Goal: Task Accomplishment & Management: Use online tool/utility

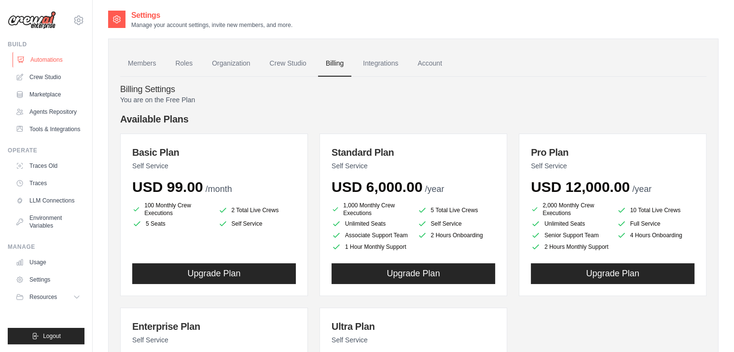
click at [56, 65] on link "Automations" at bounding box center [49, 59] width 73 height 15
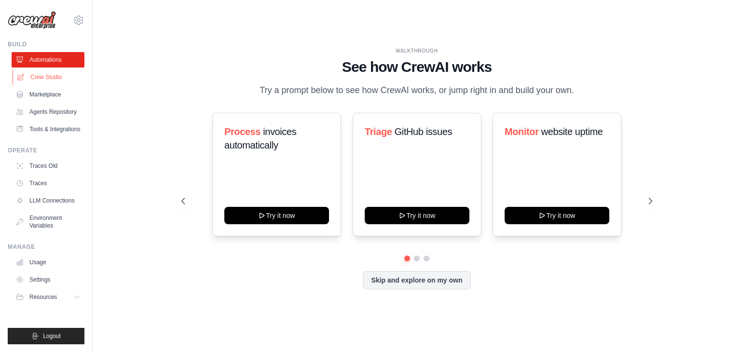
click at [45, 76] on link "Crew Studio" at bounding box center [49, 77] width 73 height 15
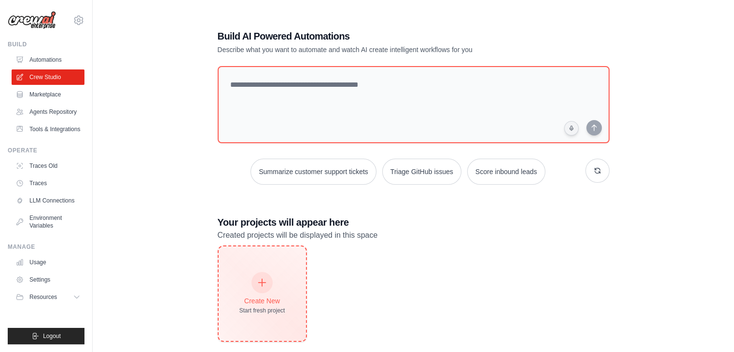
click at [249, 271] on div "Create New Start fresh project" at bounding box center [262, 294] width 87 height 95
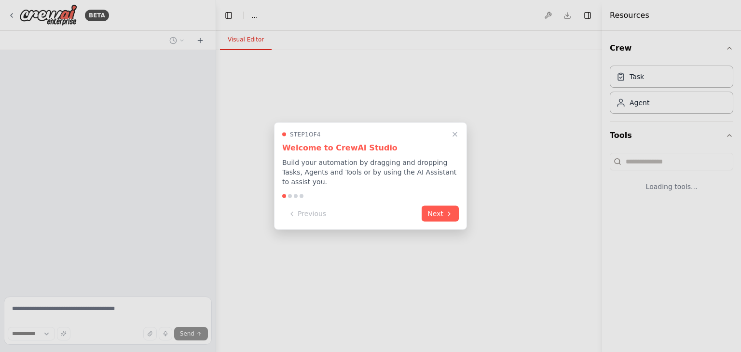
select select "****"
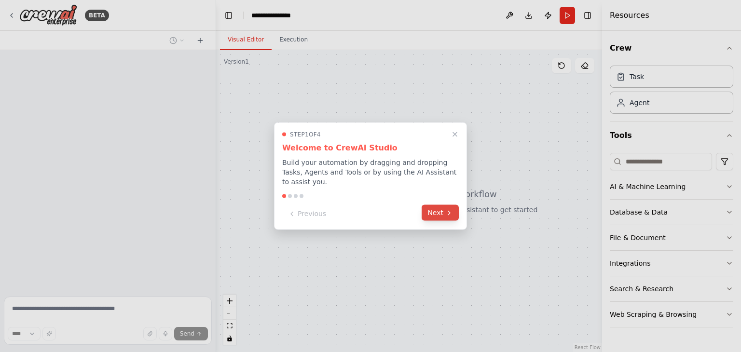
click at [428, 210] on button "Next" at bounding box center [440, 213] width 37 height 16
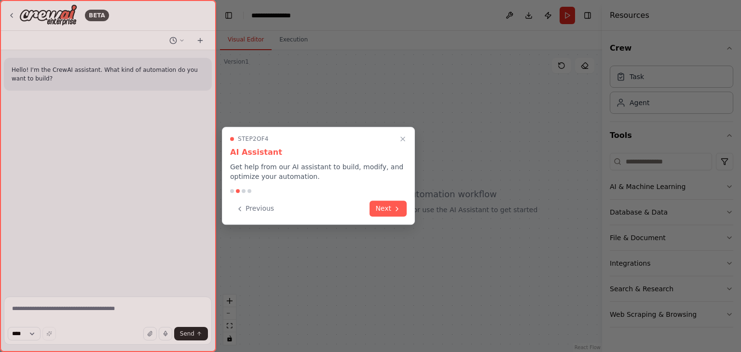
click at [385, 198] on div "Step 2 of 4 AI Assistant Get help from our AI assistant to build, modify, and o…" at bounding box center [318, 176] width 193 height 98
click at [385, 203] on button "Next" at bounding box center [388, 208] width 37 height 16
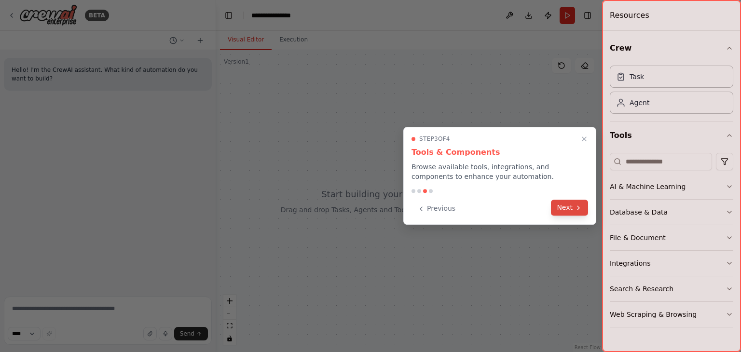
click at [558, 204] on button "Next" at bounding box center [569, 208] width 37 height 16
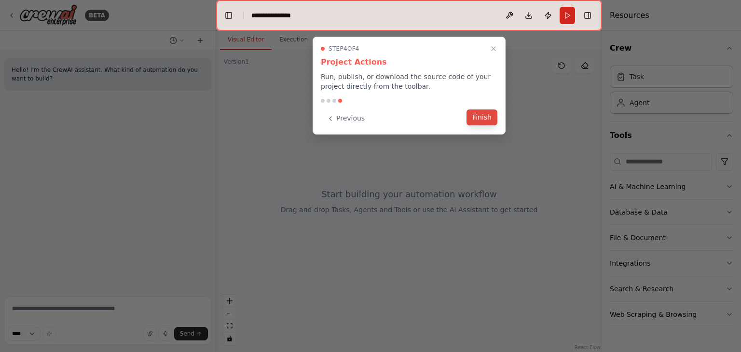
click at [485, 119] on button "Finish" at bounding box center [482, 118] width 31 height 16
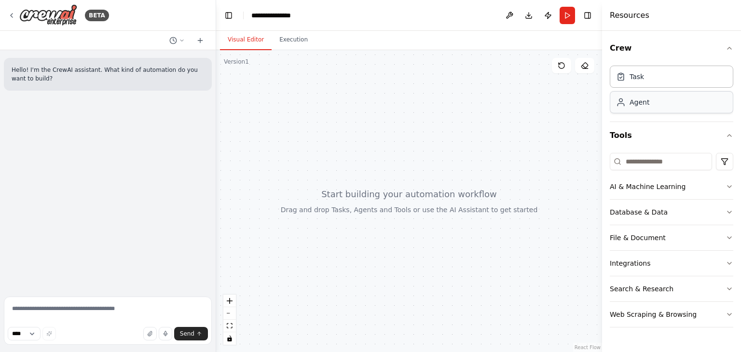
click at [647, 103] on div "Agent" at bounding box center [640, 103] width 20 height 10
click at [679, 211] on button "Database & Data" at bounding box center [672, 212] width 124 height 25
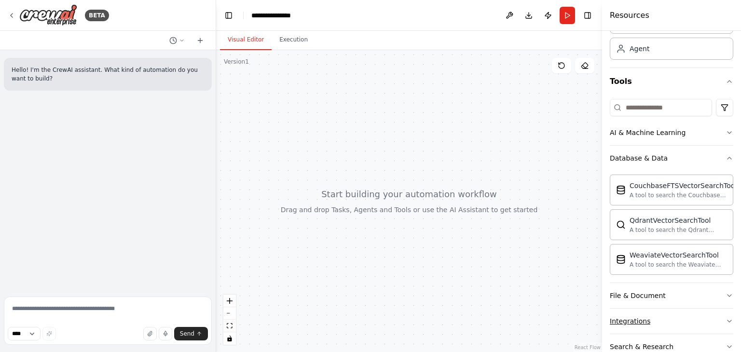
scroll to position [54, 0]
click at [676, 167] on button "Database & Data" at bounding box center [672, 158] width 124 height 25
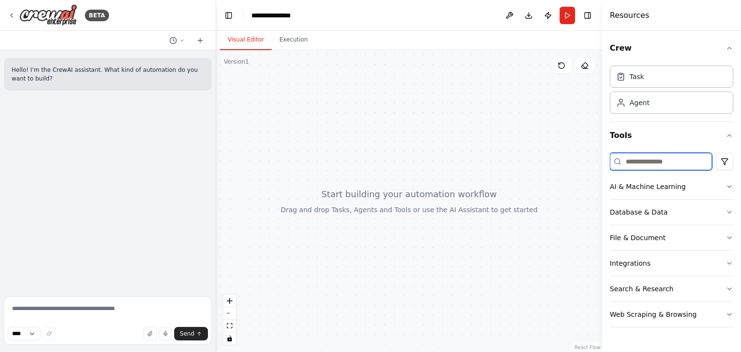
click at [651, 167] on input at bounding box center [661, 161] width 102 height 17
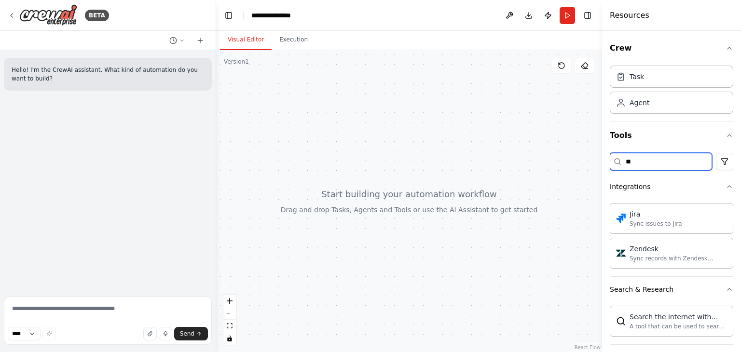
type input "*"
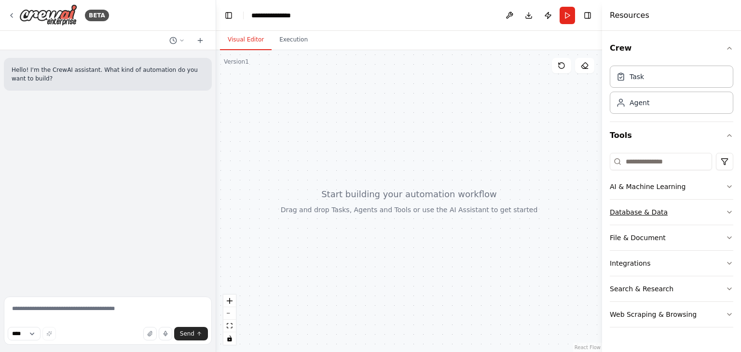
click at [657, 215] on div "Database & Data" at bounding box center [639, 213] width 58 height 10
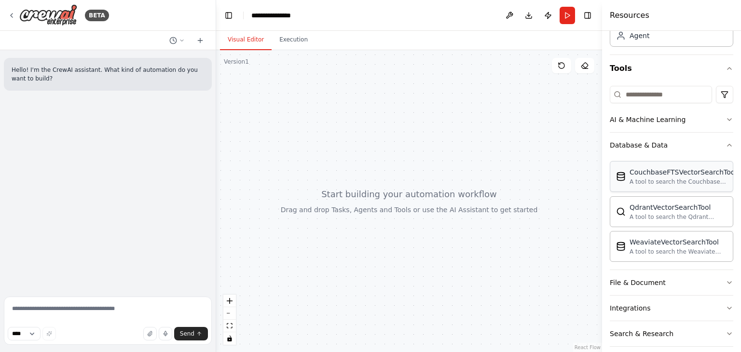
scroll to position [69, 0]
click at [691, 146] on button "Database & Data" at bounding box center [672, 143] width 124 height 25
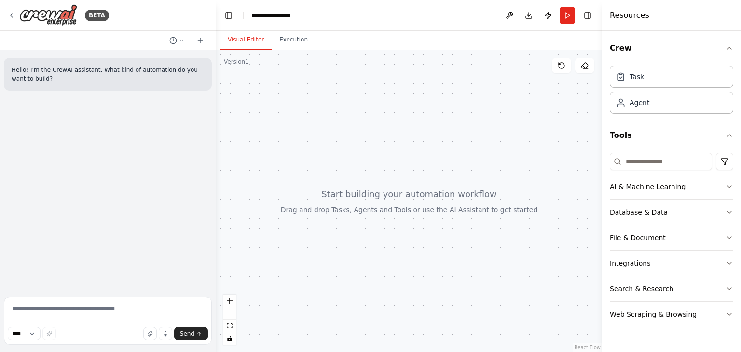
click at [707, 187] on button "AI & Machine Learning" at bounding box center [672, 186] width 124 height 25
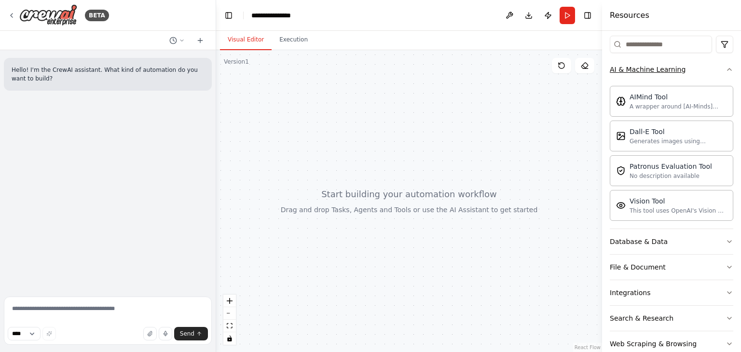
scroll to position [42, 0]
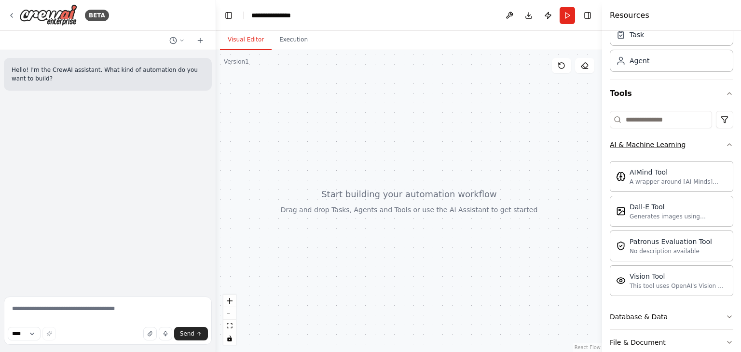
click at [693, 150] on button "AI & Machine Learning" at bounding box center [672, 144] width 124 height 25
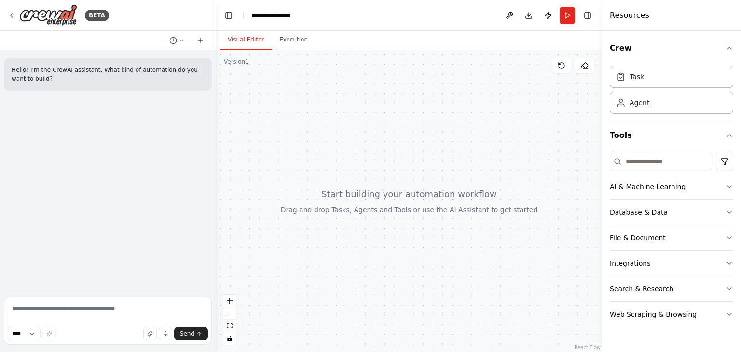
click at [371, 188] on div at bounding box center [409, 201] width 386 height 302
click at [67, 315] on textarea at bounding box center [108, 321] width 208 height 48
click at [654, 103] on div "Agent" at bounding box center [672, 102] width 124 height 22
click at [379, 186] on div at bounding box center [409, 201] width 386 height 302
drag, startPoint x: 312, startPoint y: 182, endPoint x: 373, endPoint y: 211, distance: 67.1
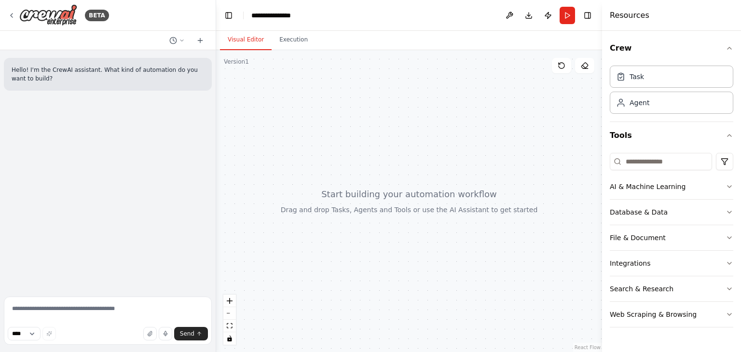
click at [373, 211] on div at bounding box center [409, 201] width 386 height 302
click at [12, 13] on icon at bounding box center [12, 16] width 8 height 8
